Goal: Information Seeking & Learning: Learn about a topic

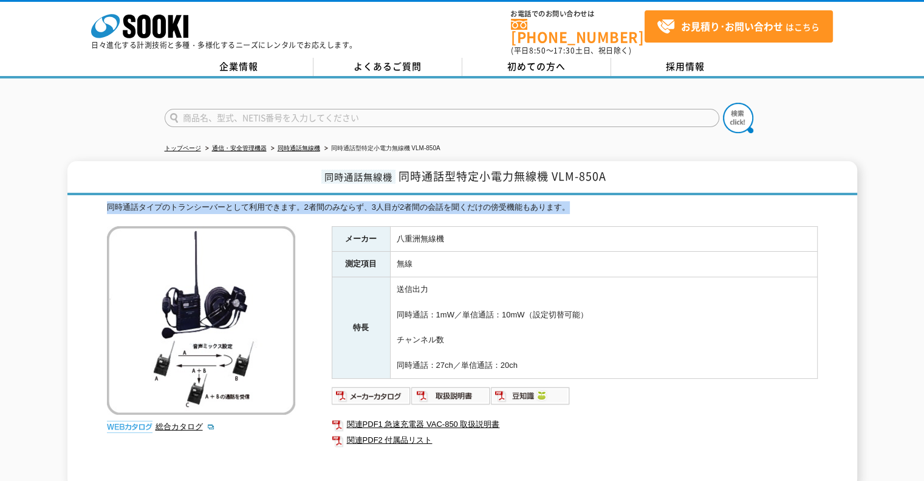
drag, startPoint x: 612, startPoint y: 201, endPoint x: 115, endPoint y: 204, distance: 497.1
click at [109, 201] on div "同時通話タイプのトランシーバーとして利用できます。2者間のみならず、3人目が2者間の会話を聞くだけの傍受機能もあります。" at bounding box center [462, 207] width 711 height 13
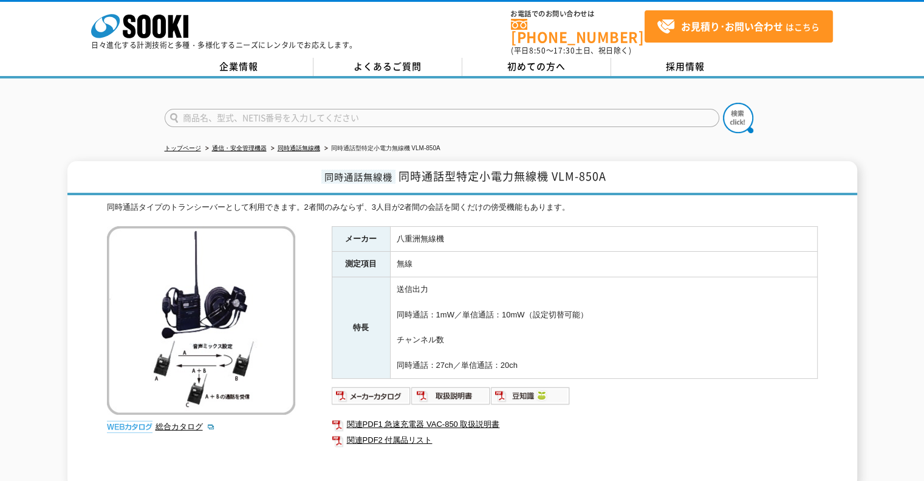
scroll to position [171, 0]
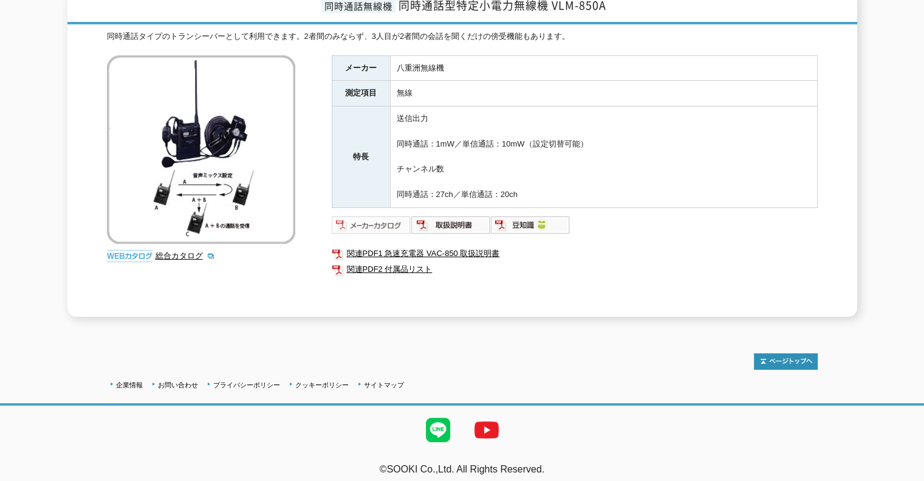
click at [391, 216] on img at bounding box center [372, 224] width 80 height 19
